Goal: Obtain resource: Download file/media

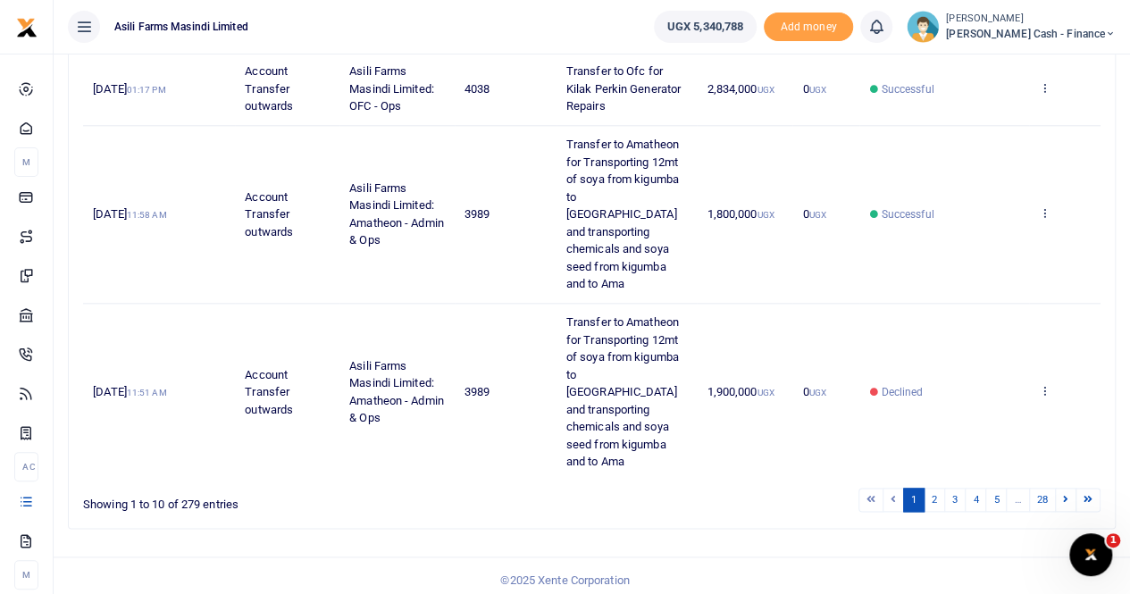
scroll to position [918, 0]
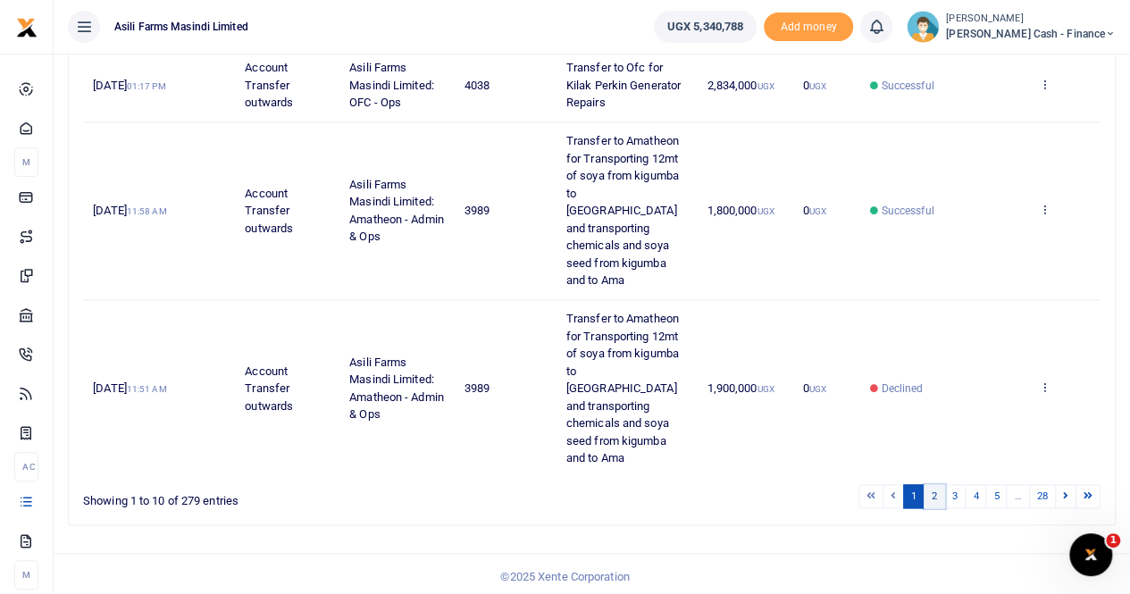
click at [937, 494] on link "2" at bounding box center [934, 496] width 21 height 24
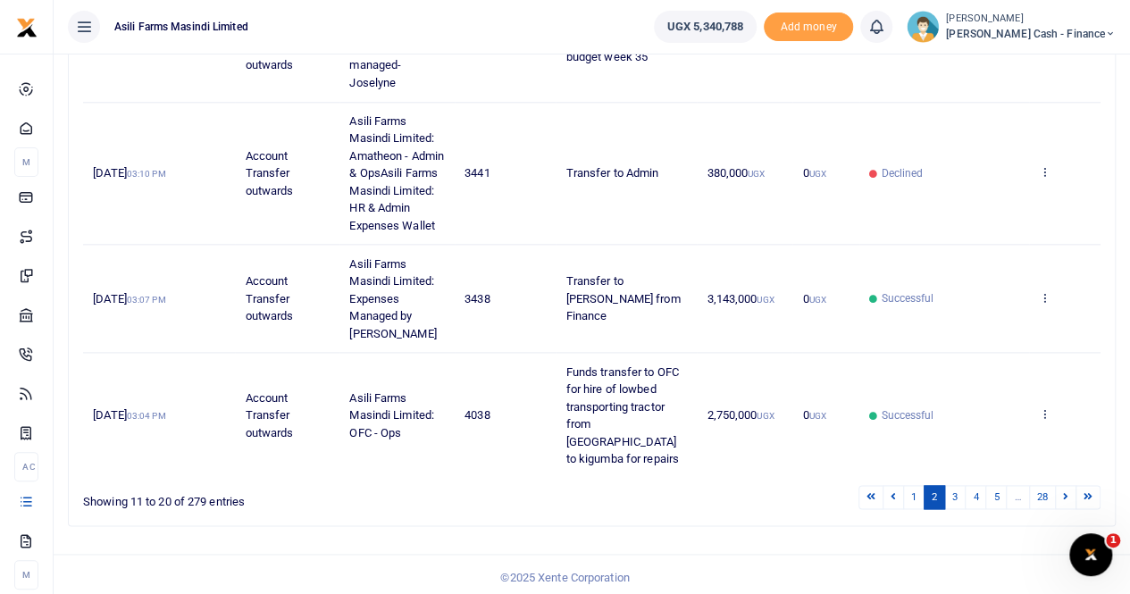
scroll to position [988, 0]
click at [957, 496] on link "3" at bounding box center [954, 496] width 21 height 24
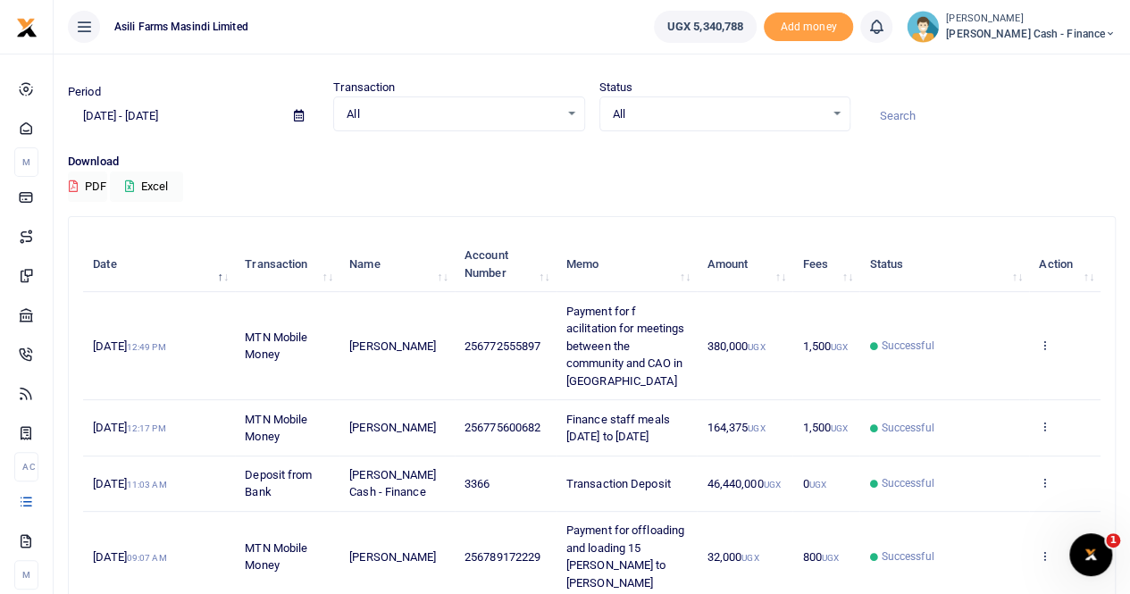
scroll to position [0, 0]
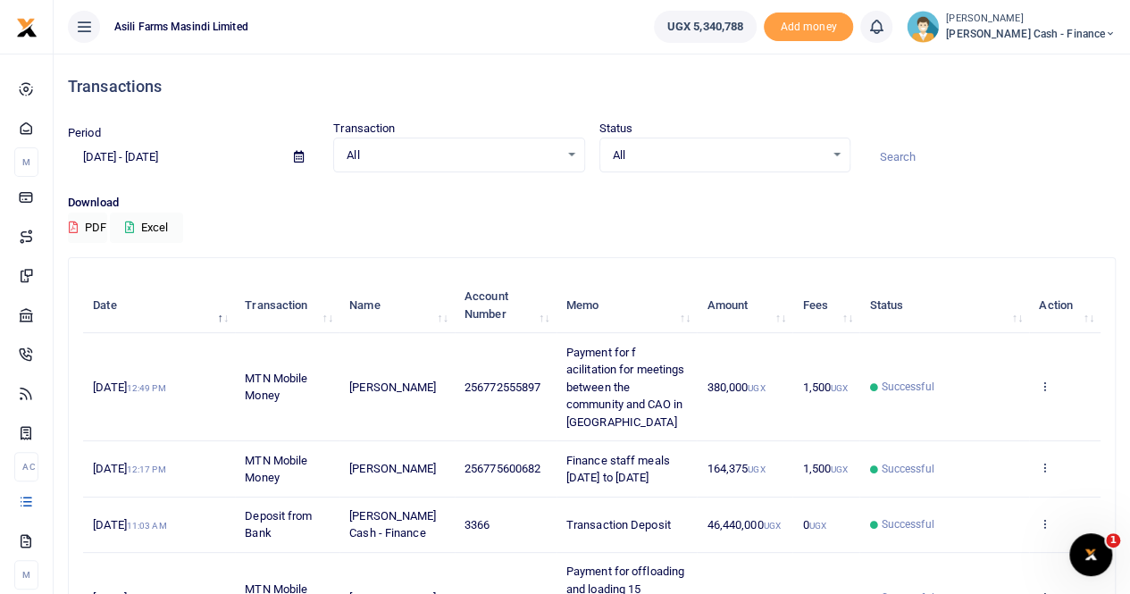
click at [300, 155] on icon at bounding box center [299, 157] width 10 height 12
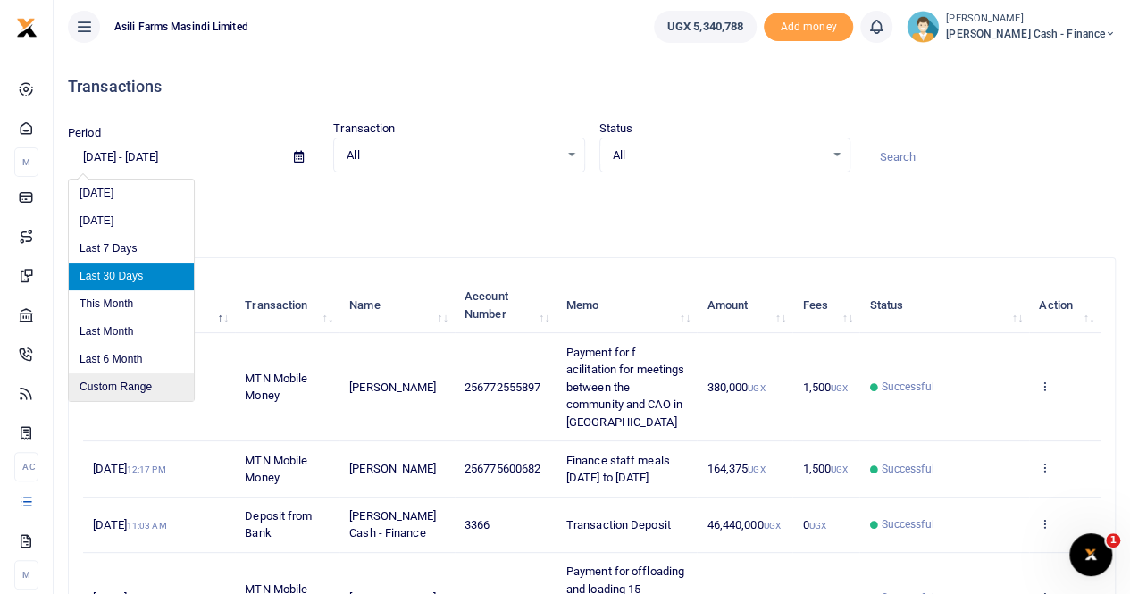
click at [130, 381] on li "Custom Range" at bounding box center [131, 387] width 125 height 28
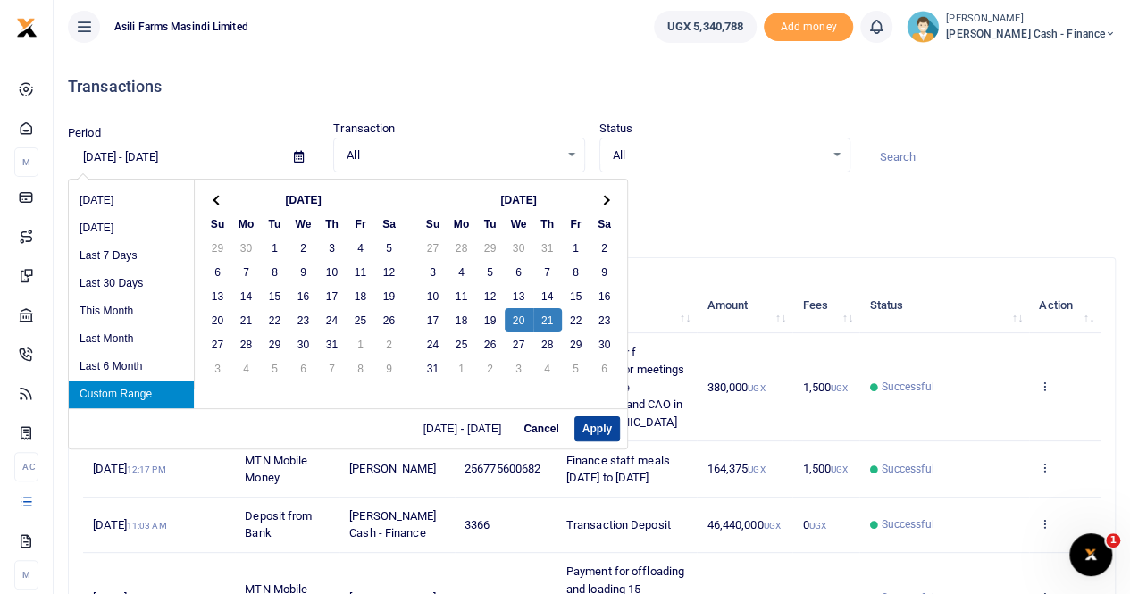
click at [586, 430] on button "Apply" at bounding box center [597, 428] width 46 height 25
type input "08/20/2025 - 08/21/2025"
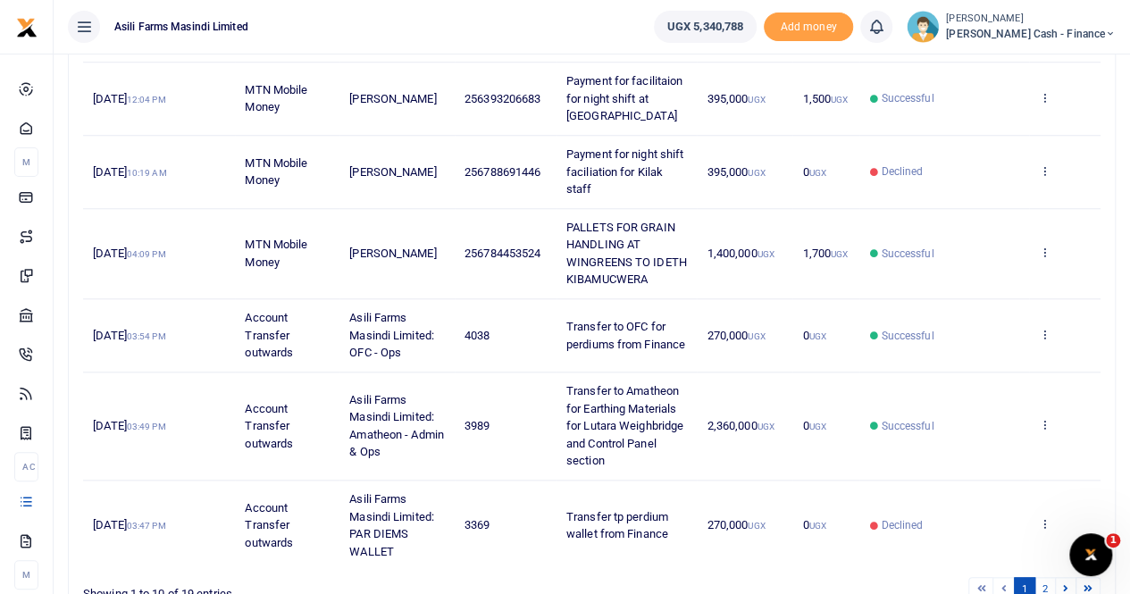
scroll to position [709, 0]
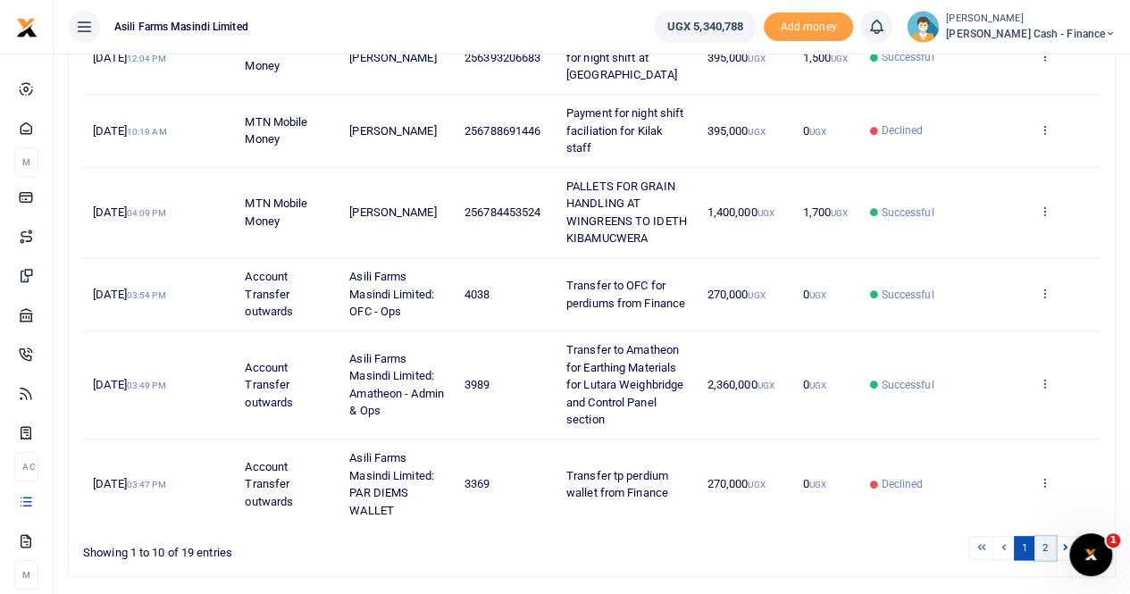
click at [1047, 536] on link "2" at bounding box center [1044, 548] width 21 height 24
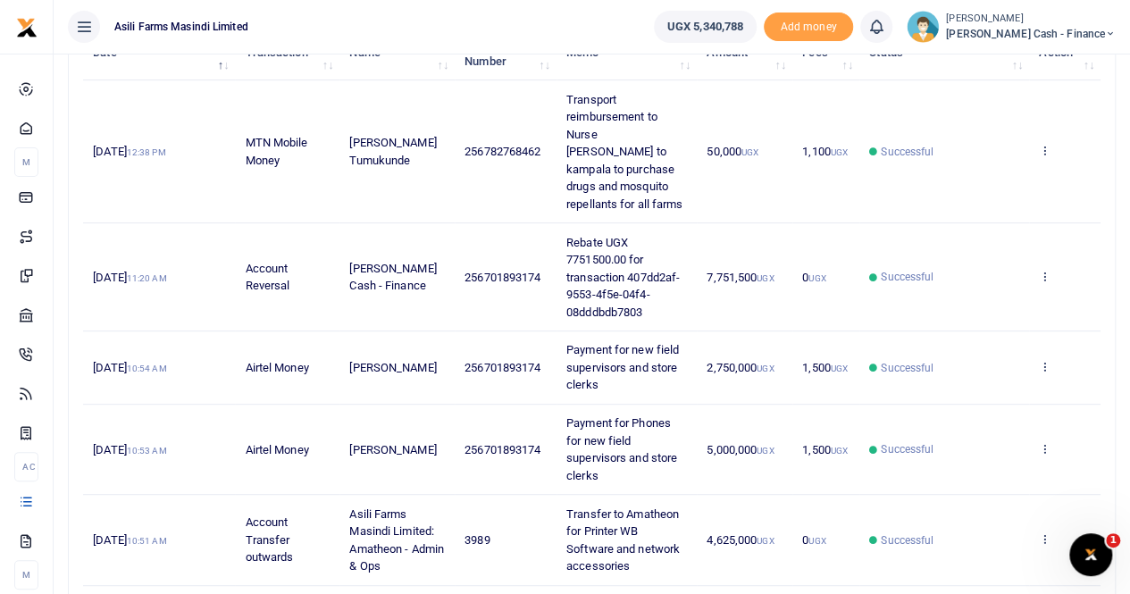
scroll to position [369, 0]
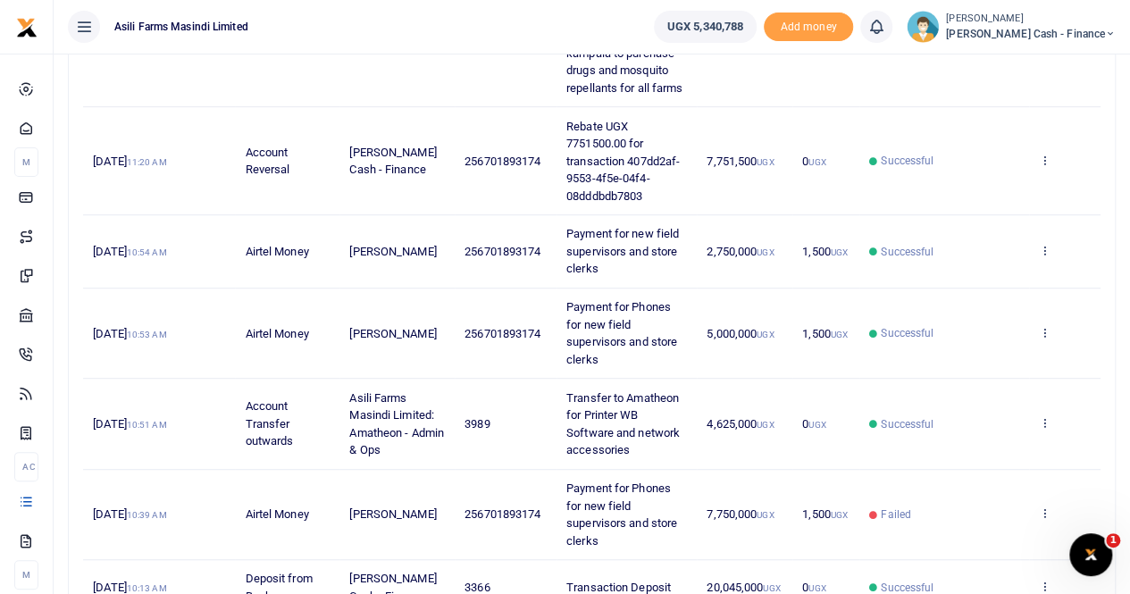
click at [1051, 229] on td "View details Send again" at bounding box center [1064, 251] width 71 height 73
click at [1047, 244] on icon at bounding box center [1045, 250] width 12 height 13
click at [974, 261] on link "View details" at bounding box center [979, 262] width 141 height 25
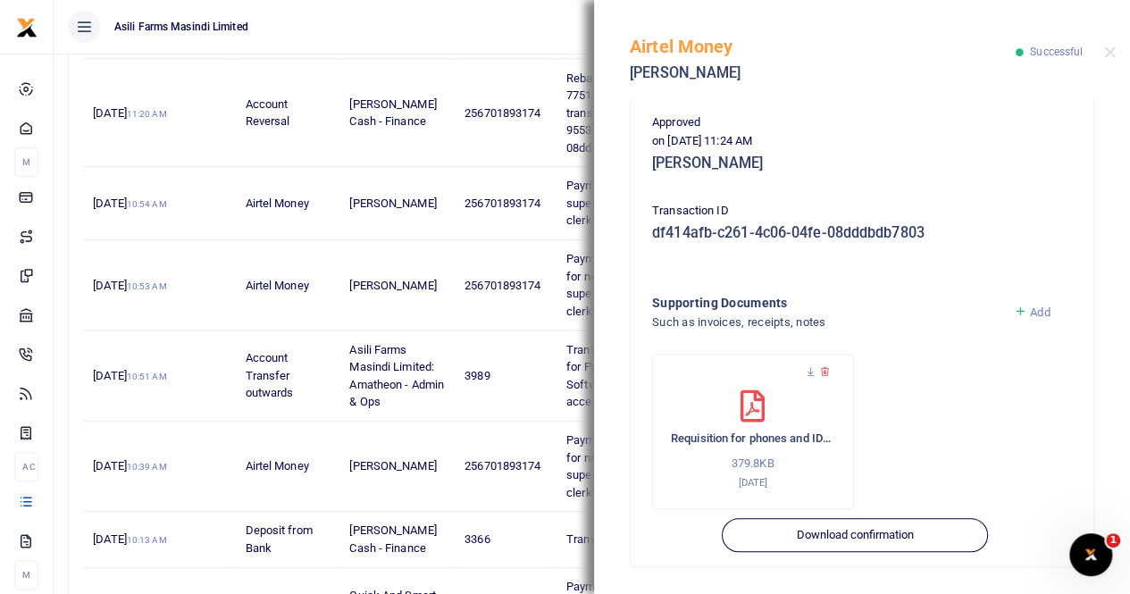
scroll to position [458, 0]
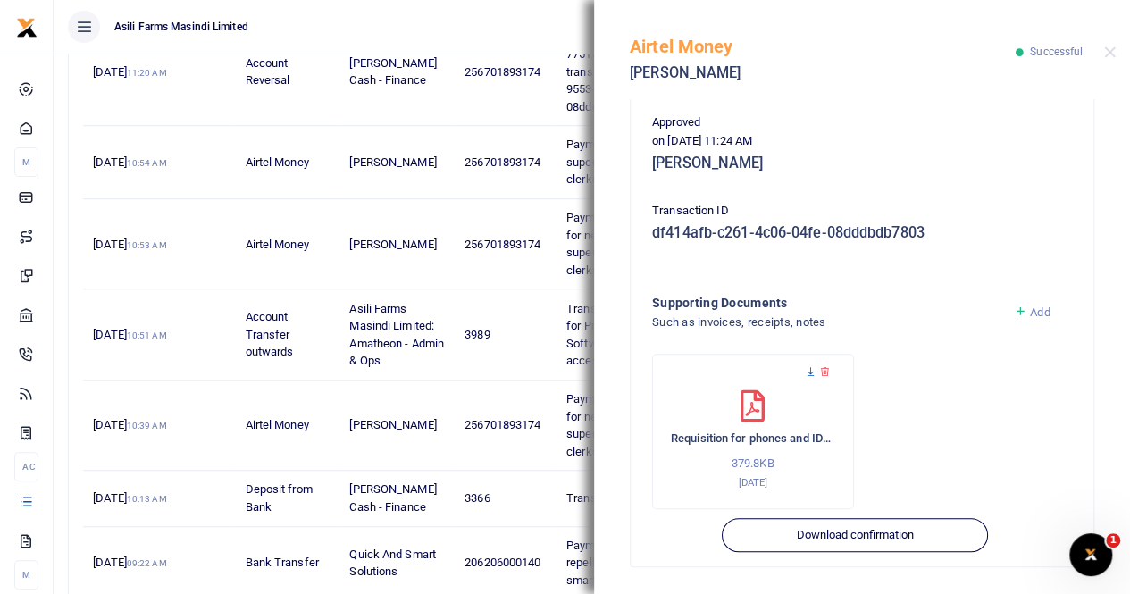
click at [806, 369] on icon at bounding box center [811, 372] width 12 height 12
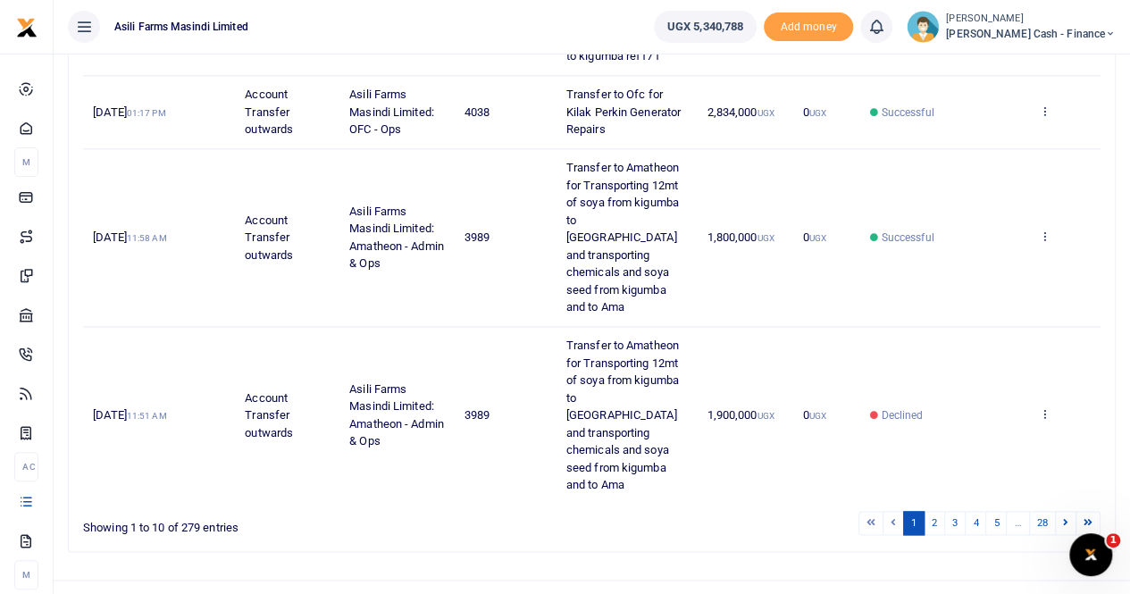
scroll to position [918, 0]
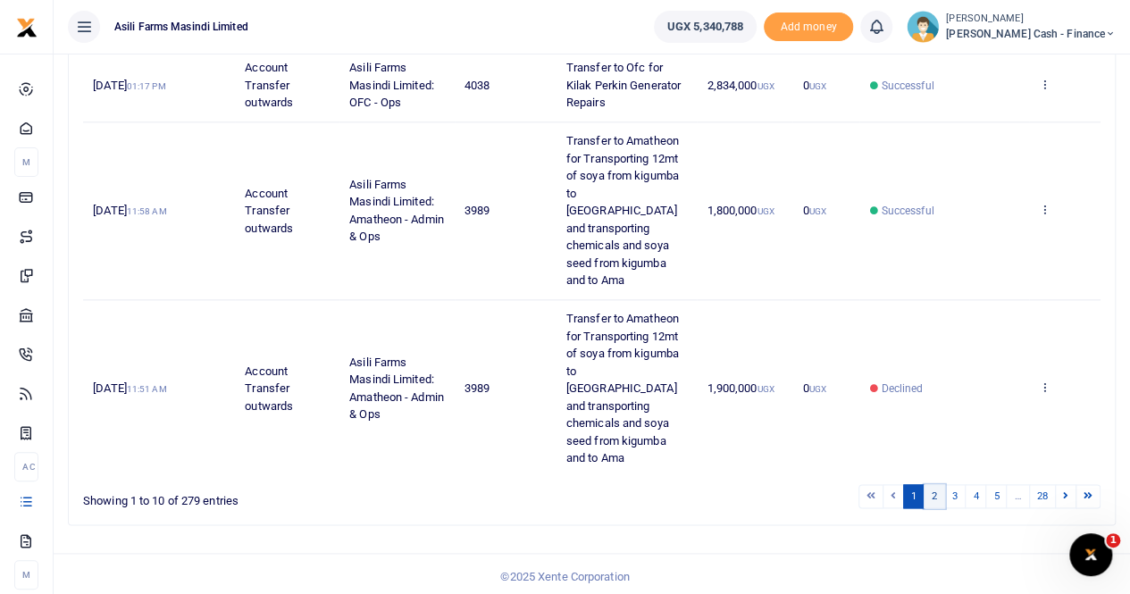
click at [941, 493] on link "2" at bounding box center [934, 496] width 21 height 24
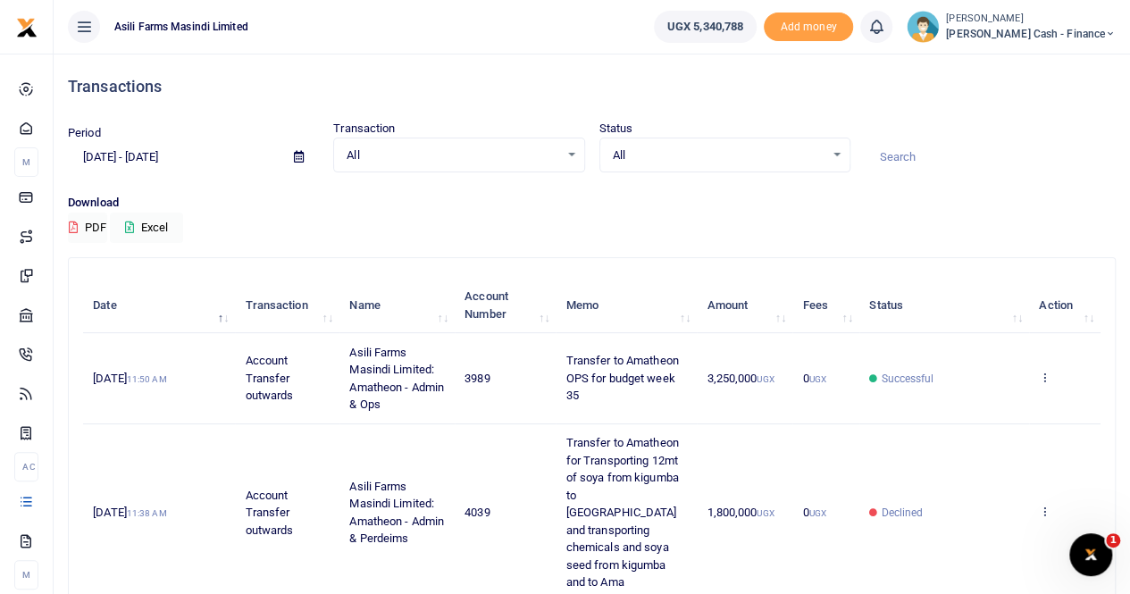
scroll to position [0, 0]
click at [297, 158] on icon at bounding box center [299, 157] width 10 height 12
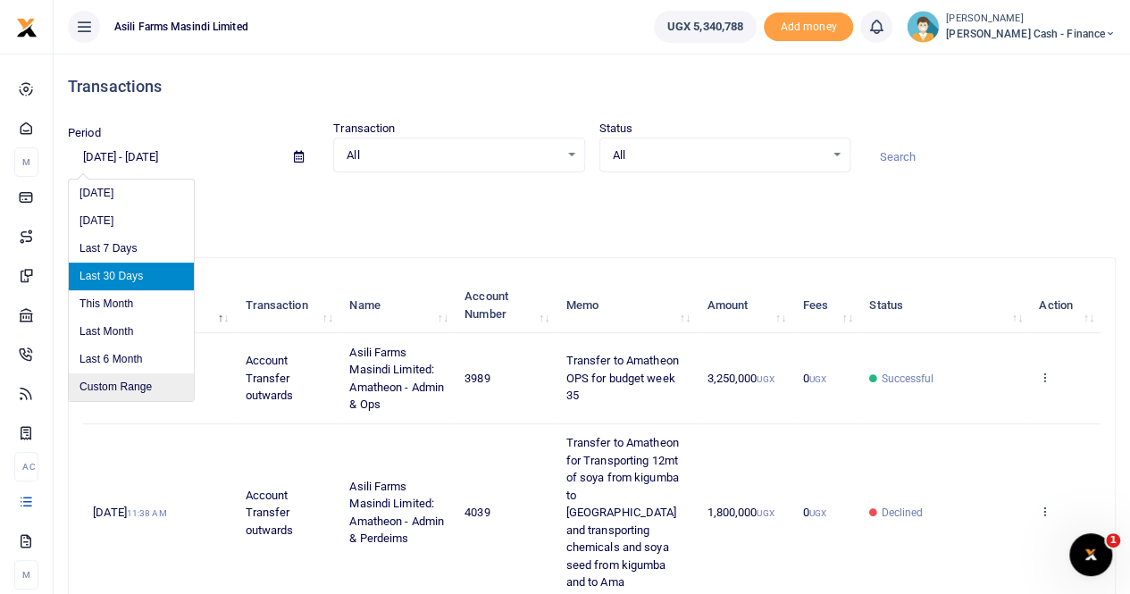
click at [138, 385] on li "Custom Range" at bounding box center [131, 387] width 125 height 28
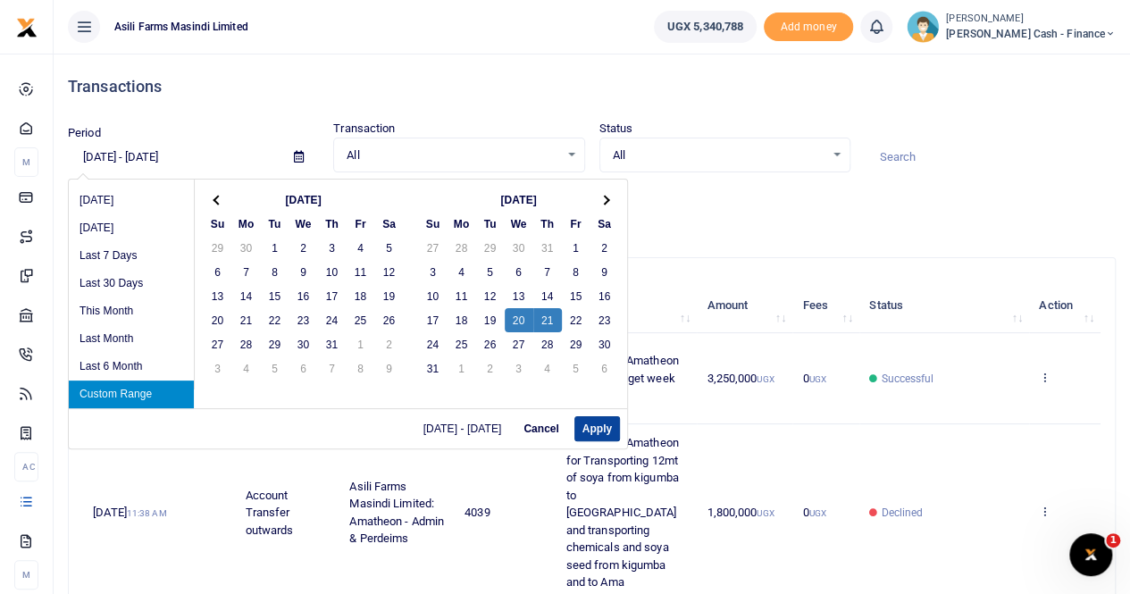
drag, startPoint x: 592, startPoint y: 422, endPoint x: 607, endPoint y: 419, distance: 15.6
click at [596, 421] on button "Apply" at bounding box center [597, 428] width 46 height 25
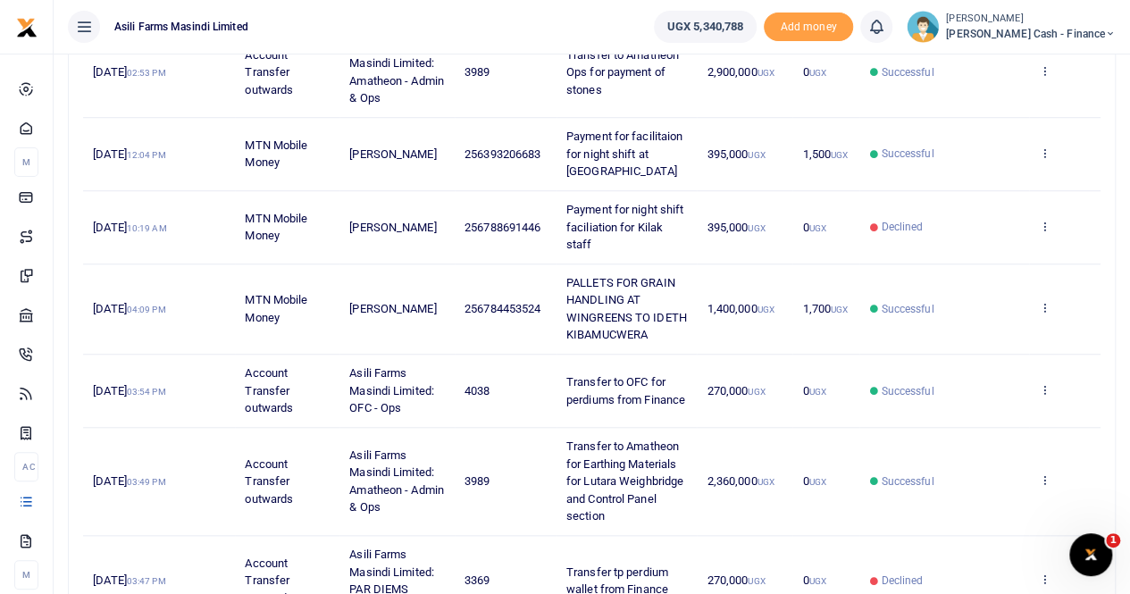
scroll to position [709, 0]
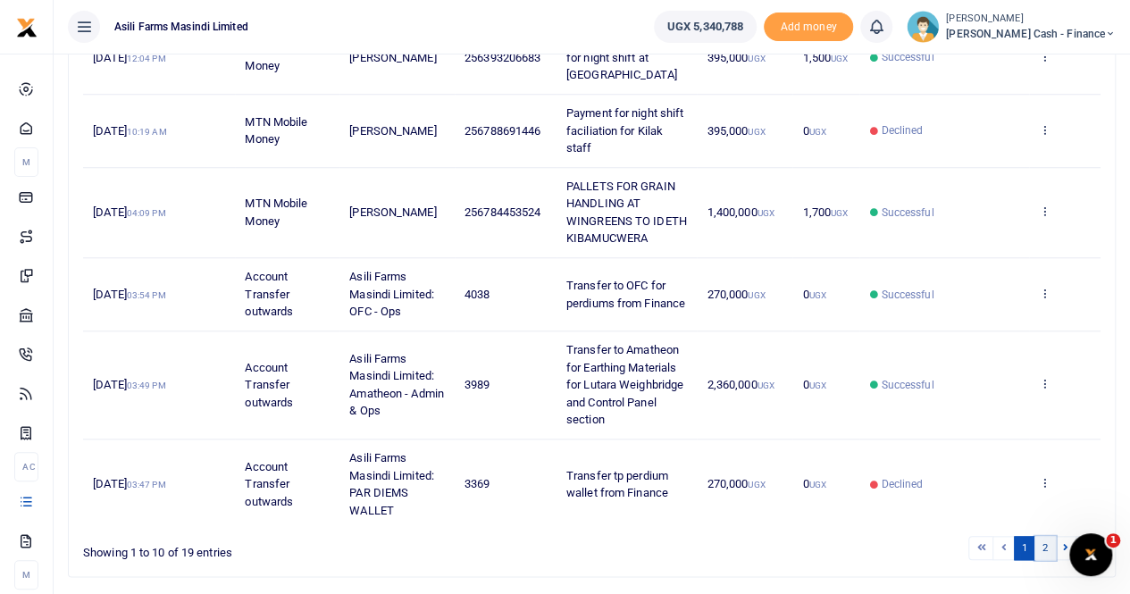
click at [1044, 536] on link "2" at bounding box center [1044, 548] width 21 height 24
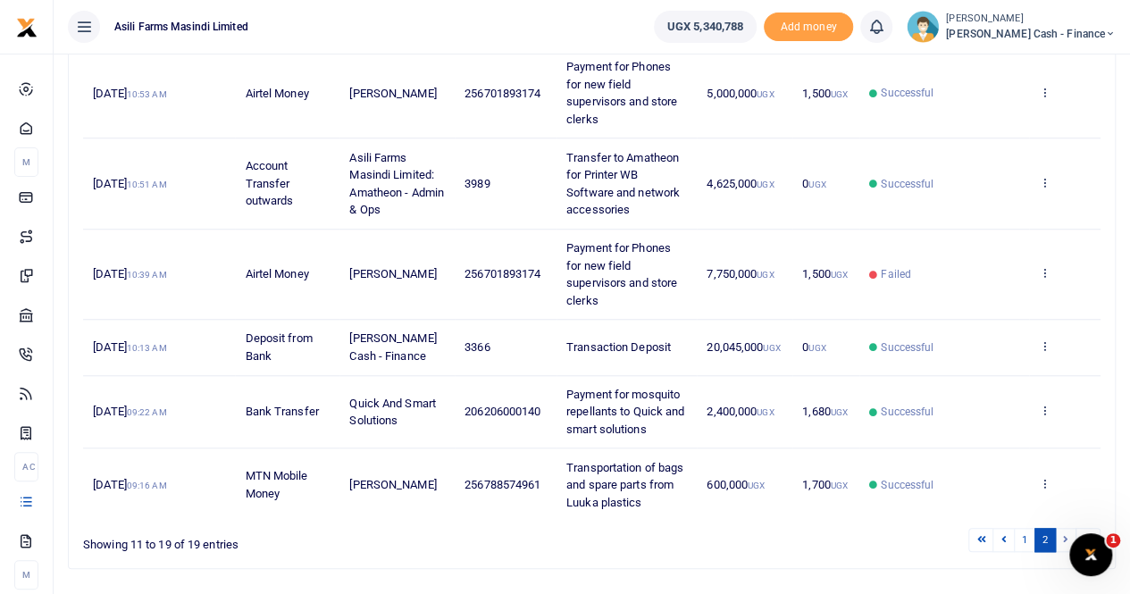
scroll to position [637, 0]
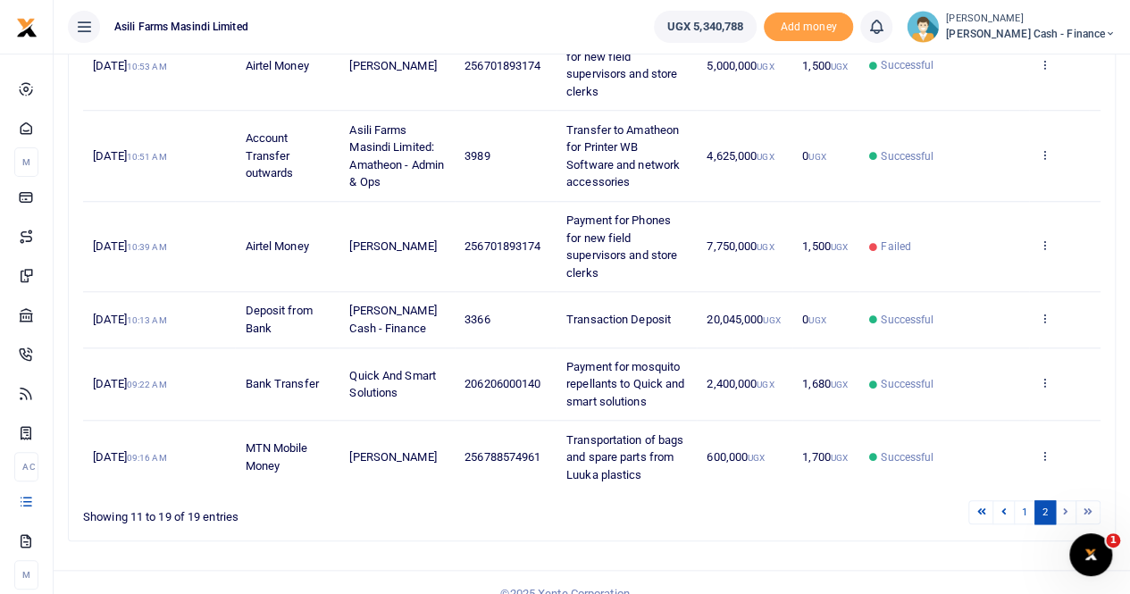
click at [1063, 500] on li at bounding box center [1066, 512] width 21 height 24
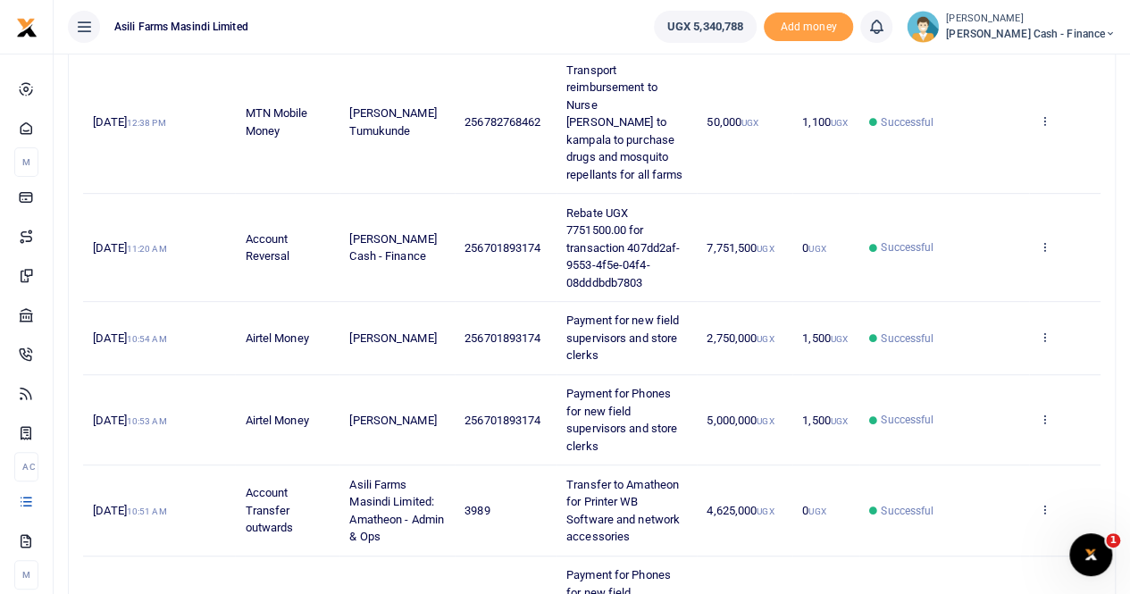
scroll to position [280, 0]
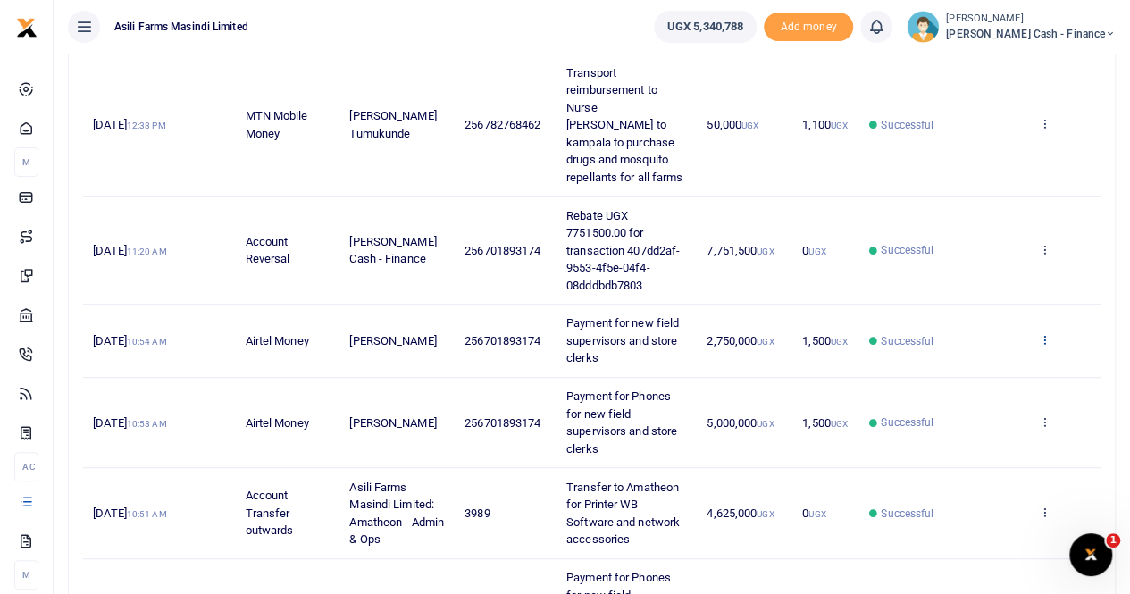
click at [1045, 333] on icon at bounding box center [1045, 339] width 12 height 13
click at [980, 349] on link "View details" at bounding box center [979, 351] width 141 height 25
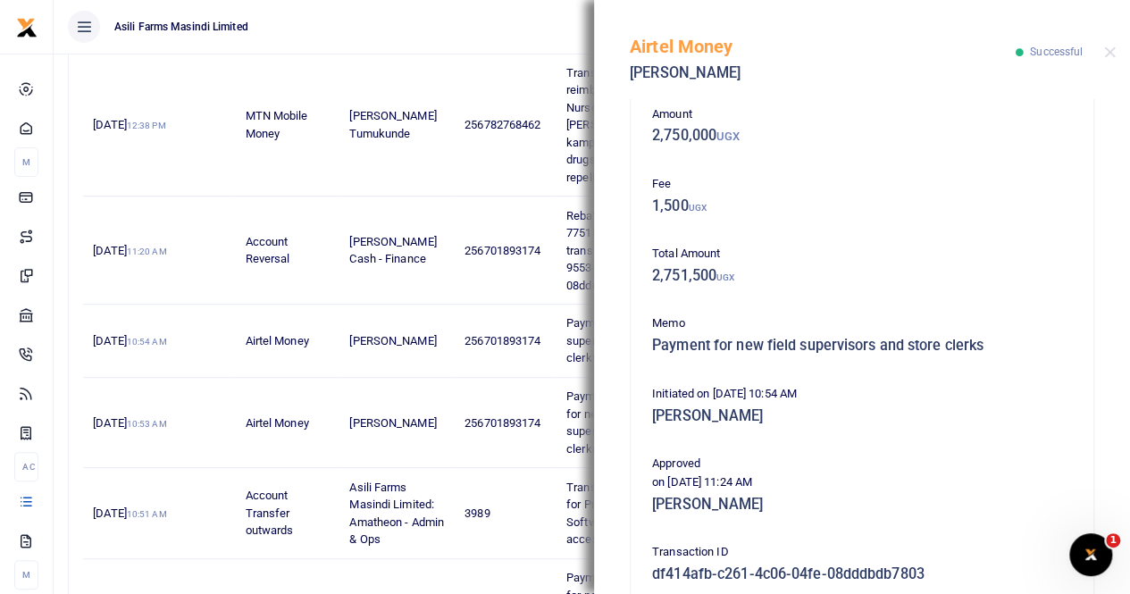
scroll to position [357, 0]
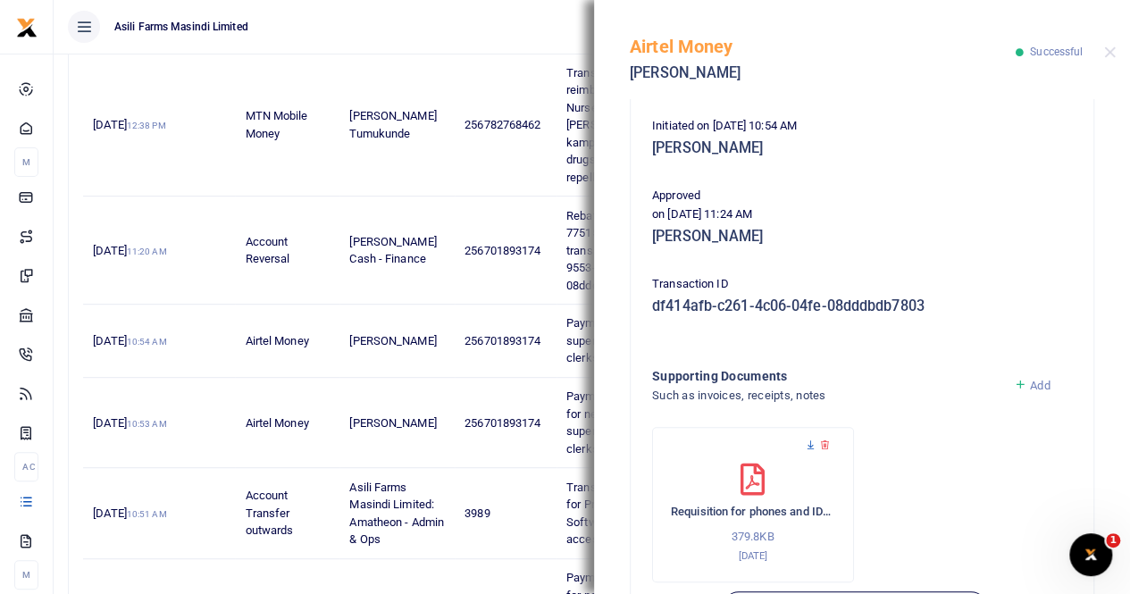
click at [811, 440] on icon at bounding box center [811, 445] width 12 height 12
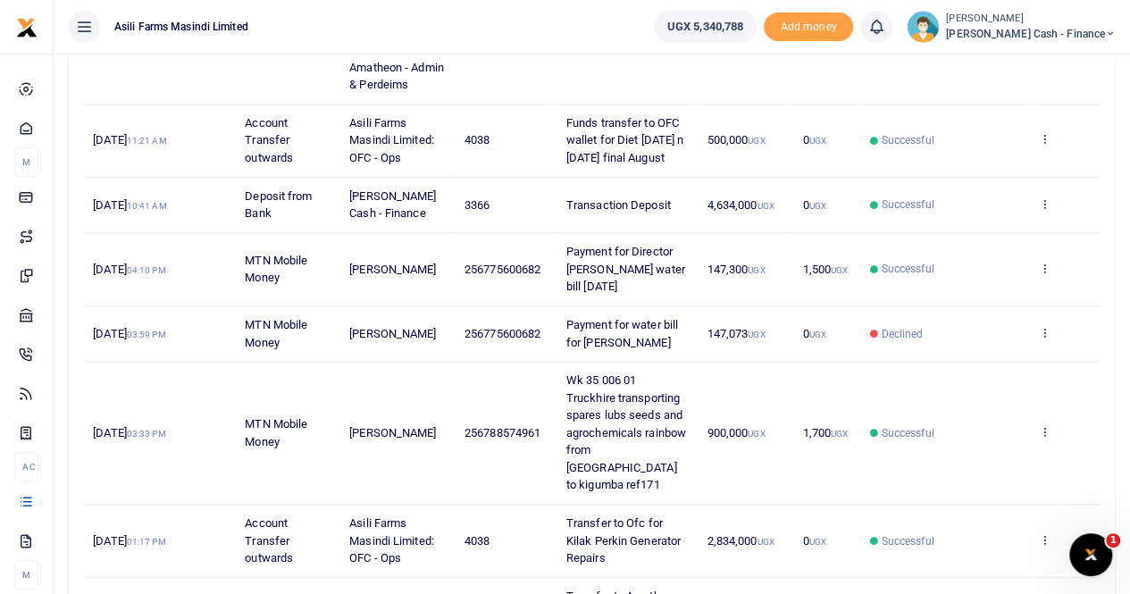
scroll to position [447, 0]
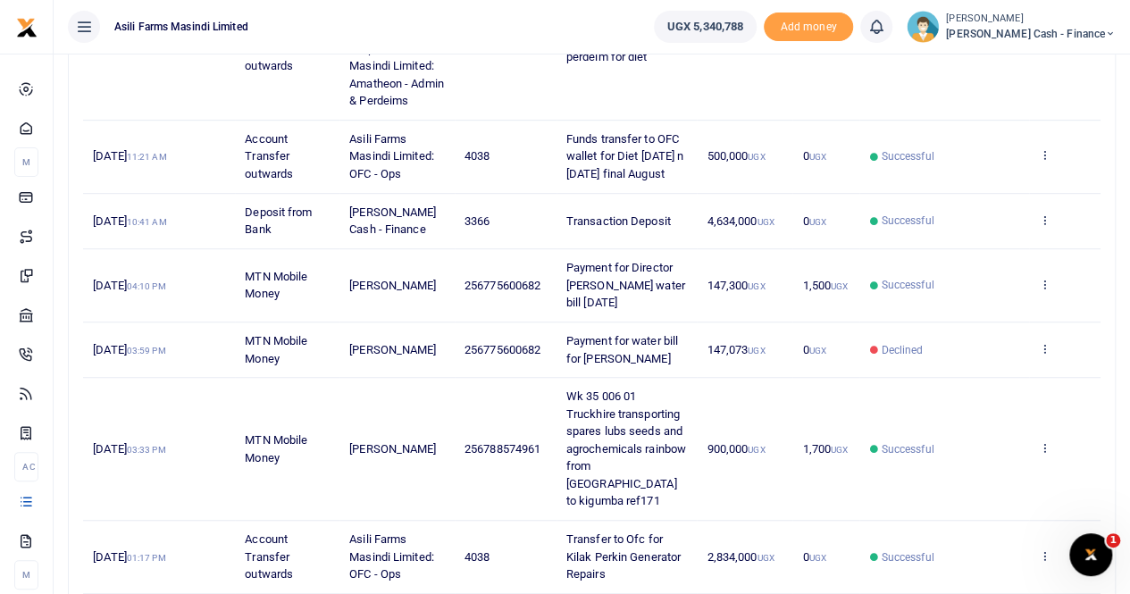
click at [856, 121] on td "0 UGX" at bounding box center [825, 49] width 67 height 143
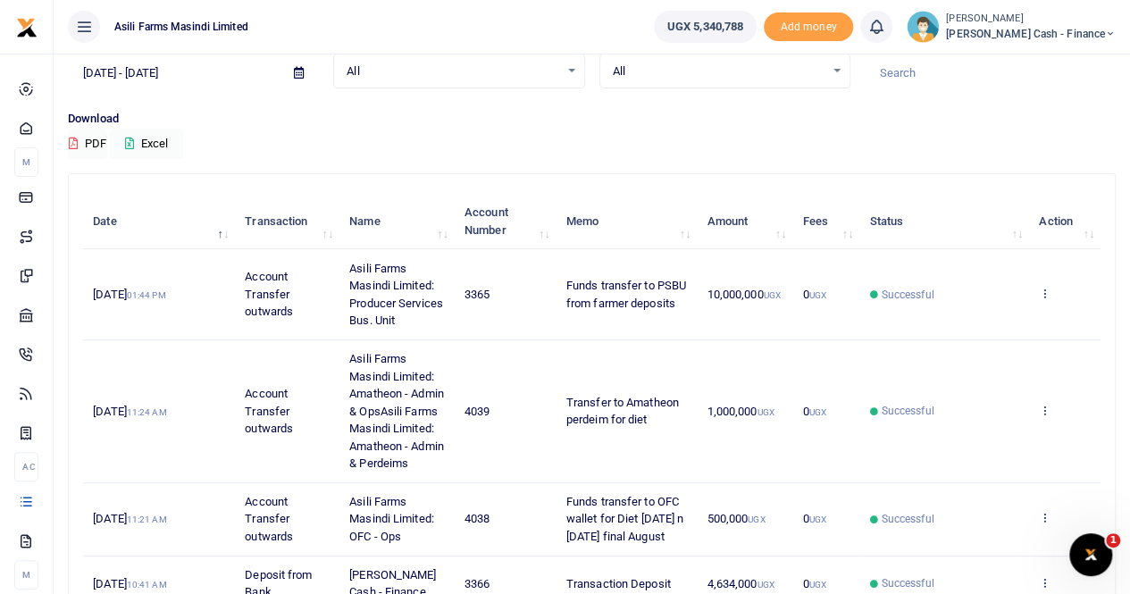
scroll to position [0, 0]
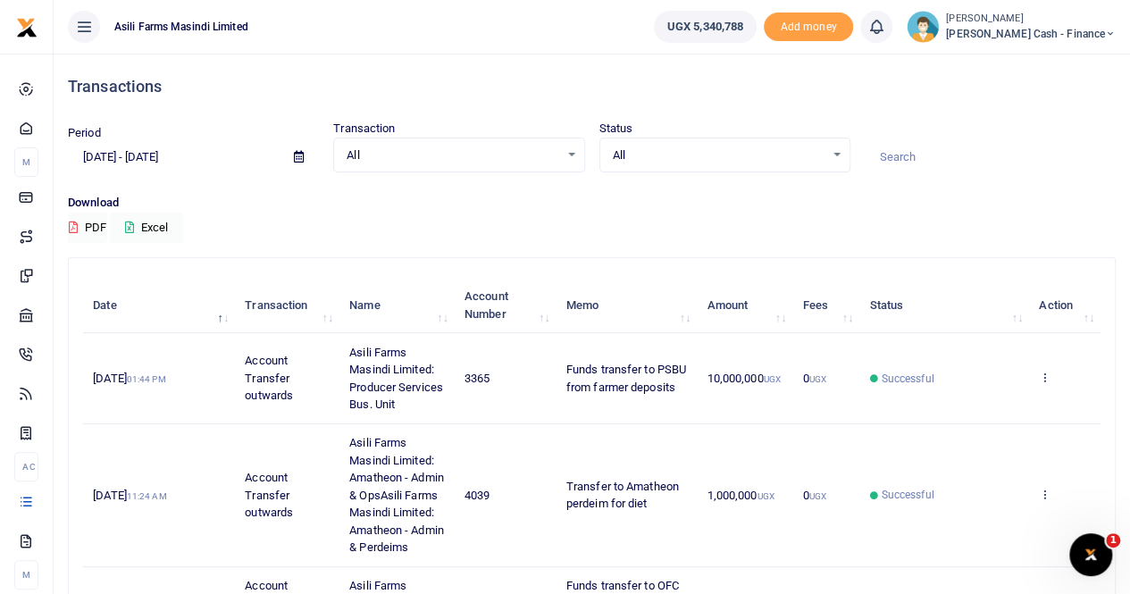
click at [1081, 28] on span "[PERSON_NAME] Cash - Finance" at bounding box center [1031, 34] width 170 height 16
click at [1052, 62] on link "Switch accounts" at bounding box center [987, 65] width 141 height 25
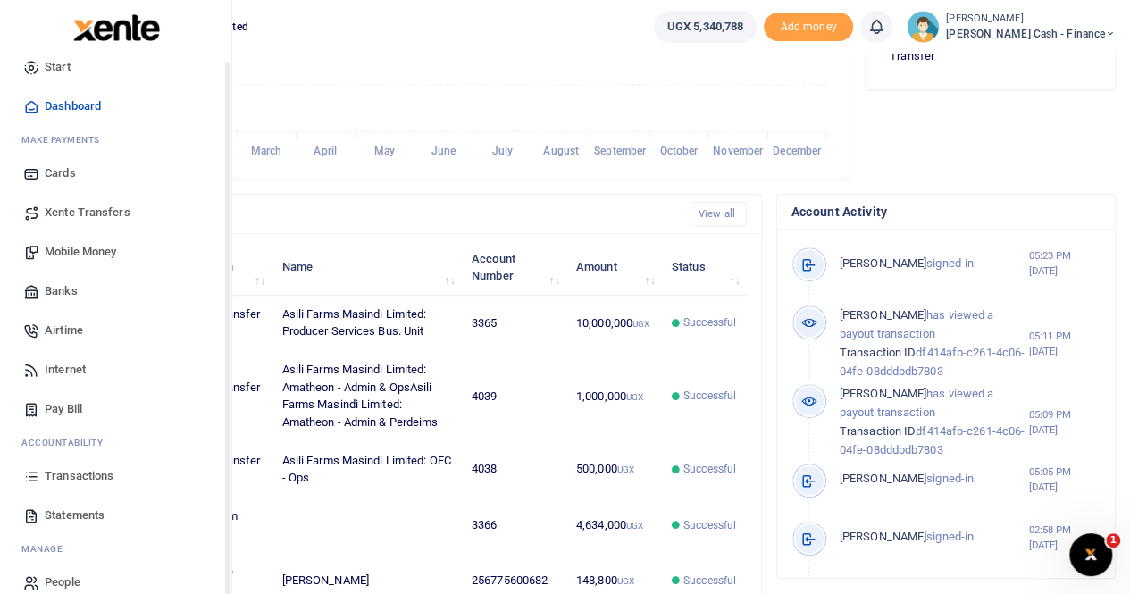
scroll to position [43, 0]
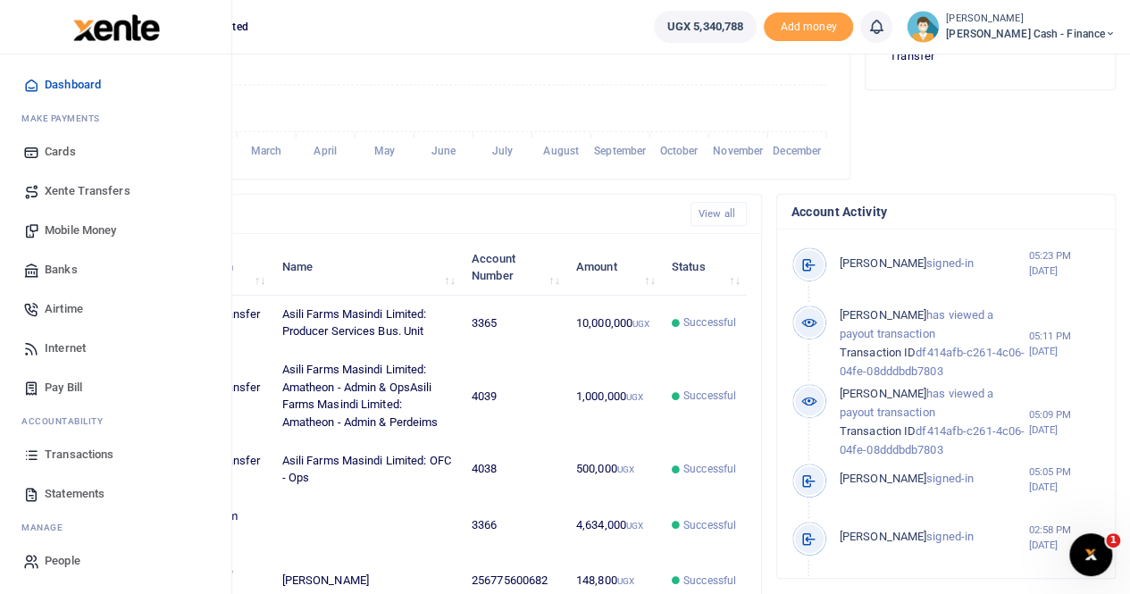
click at [74, 490] on span "Statements" at bounding box center [75, 494] width 60 height 18
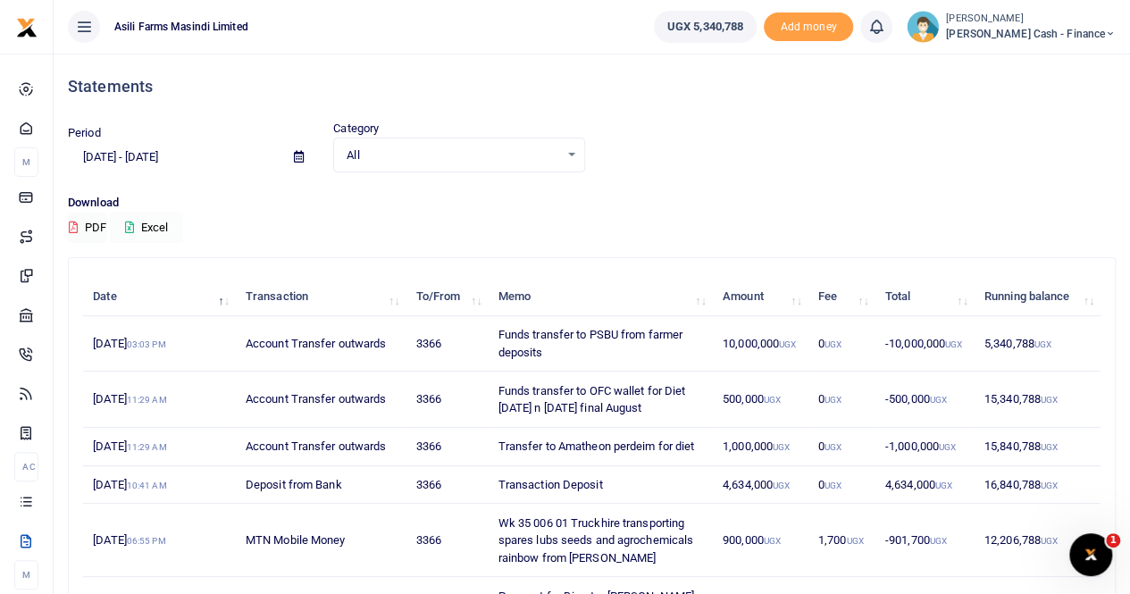
click at [158, 222] on button "Excel" at bounding box center [146, 228] width 73 height 30
